Goal: Navigation & Orientation: Find specific page/section

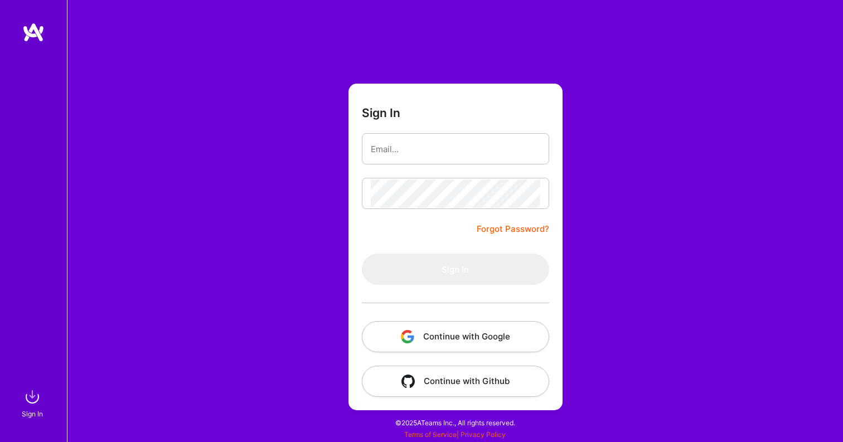
click at [478, 344] on button "Continue with Google" at bounding box center [455, 336] width 187 height 31
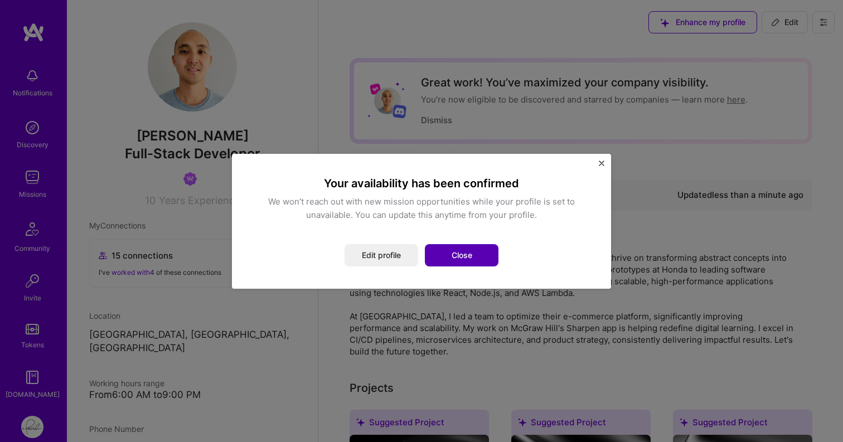
click at [456, 257] on button "Close" at bounding box center [462, 255] width 74 height 22
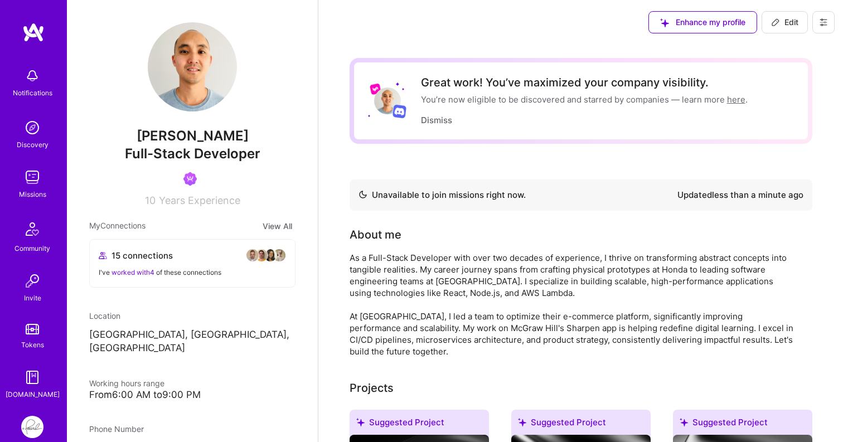
click at [736, 100] on link "here" at bounding box center [736, 99] width 18 height 11
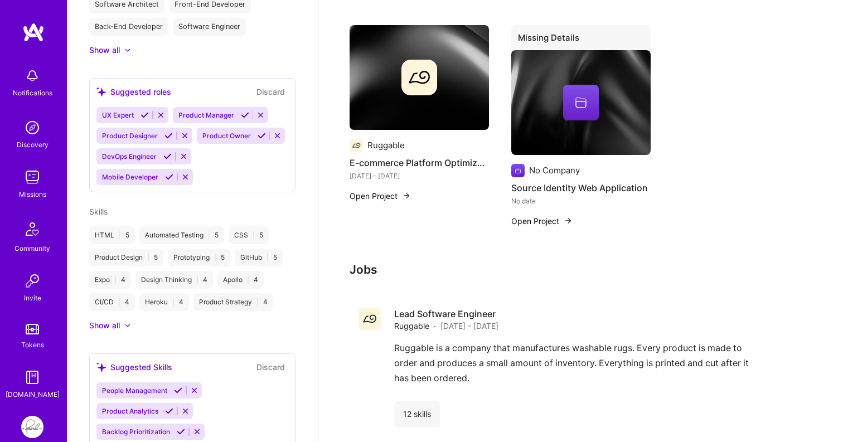
scroll to position [56, 0]
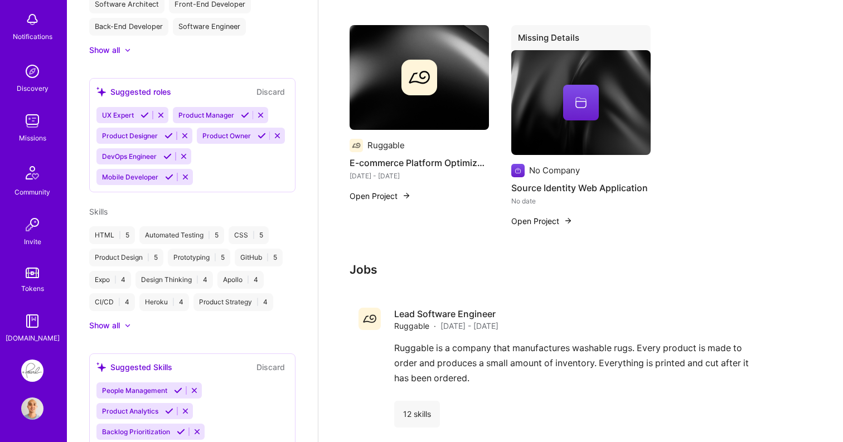
click at [34, 374] on img at bounding box center [32, 370] width 22 height 22
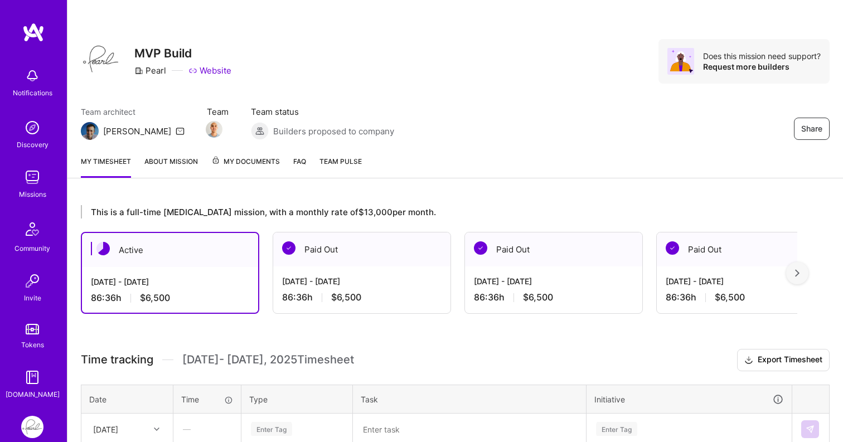
click at [39, 175] on img at bounding box center [32, 177] width 22 height 22
